Goal: Transaction & Acquisition: Purchase product/service

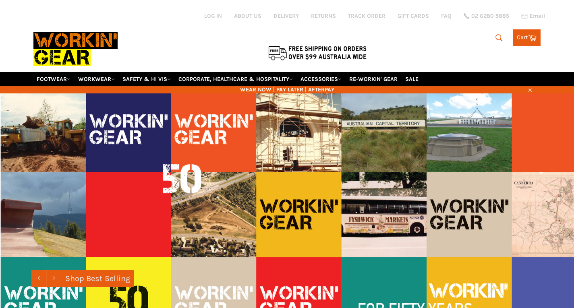
click at [495, 33] on icon "submit" at bounding box center [499, 37] width 9 height 9
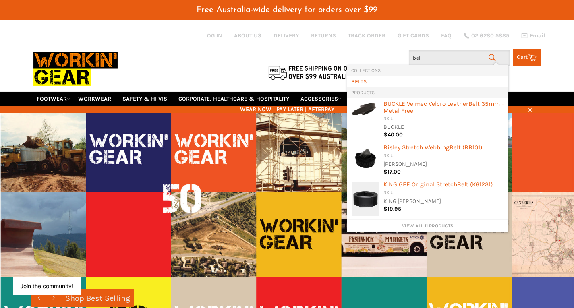
type input "belt"
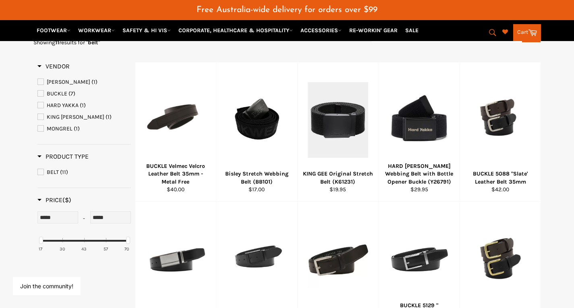
scroll to position [129, 0]
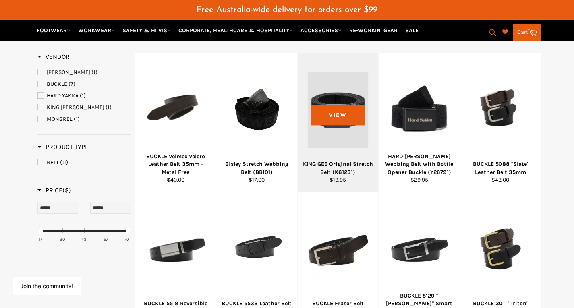
click at [342, 106] on div at bounding box center [338, 110] width 61 height 95
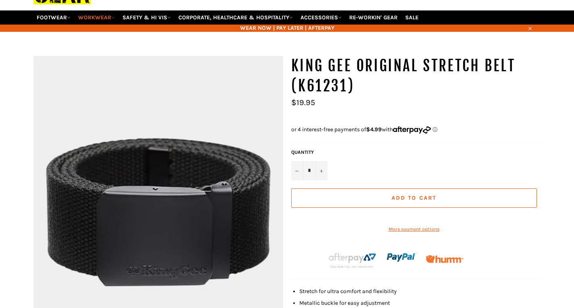
scroll to position [81, 0]
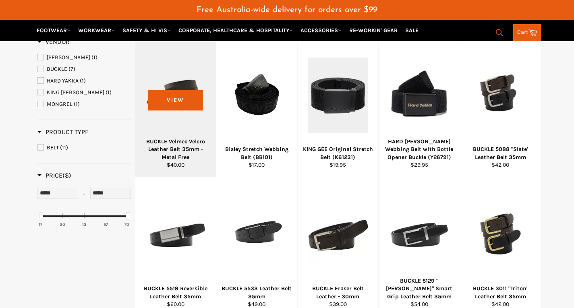
scroll to position [163, 0]
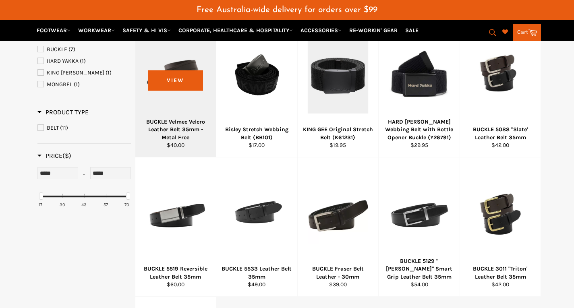
click at [183, 122] on div "BUCKLE Velmec Velcro Leather Belt 35mm - Metal Free" at bounding box center [175, 129] width 71 height 23
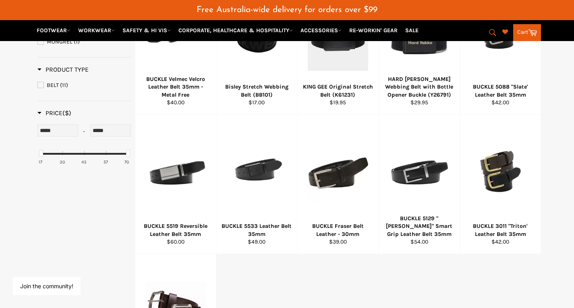
scroll to position [202, 0]
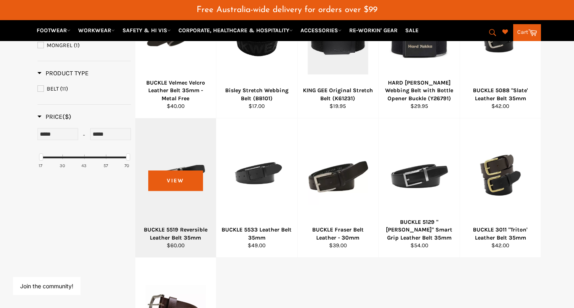
click at [181, 177] on div at bounding box center [175, 176] width 61 height 95
